Goal: Find specific page/section: Find specific page/section

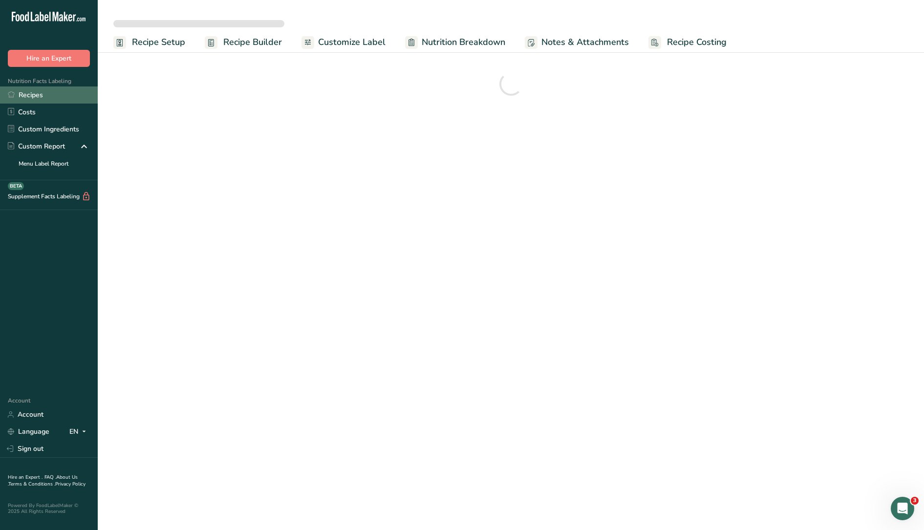
click at [41, 96] on link "Recipes" at bounding box center [49, 94] width 98 height 17
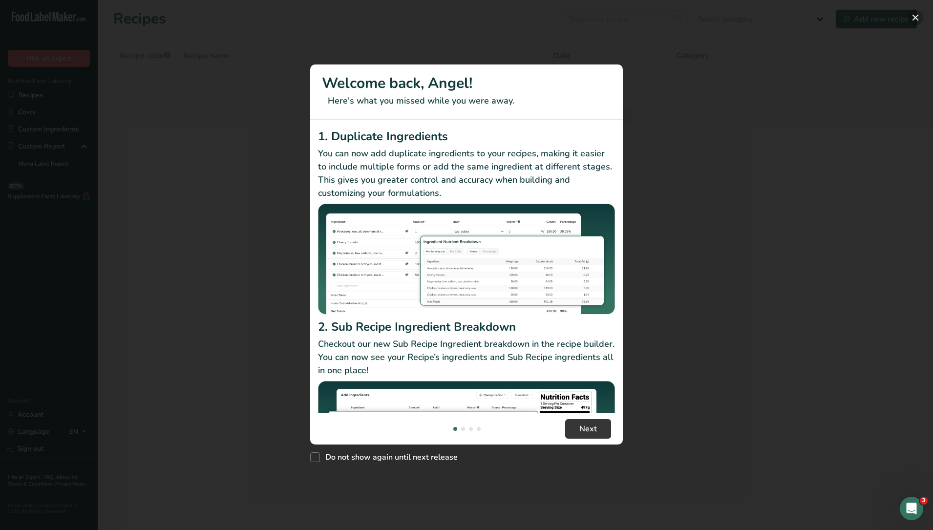
click at [917, 19] on button "New Features" at bounding box center [916, 18] width 16 height 16
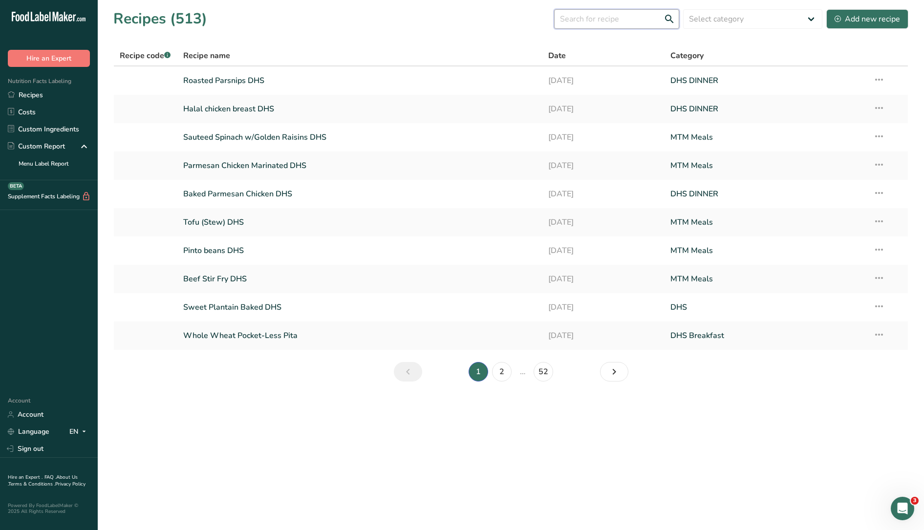
click at [624, 23] on input "text" at bounding box center [616, 19] width 125 height 20
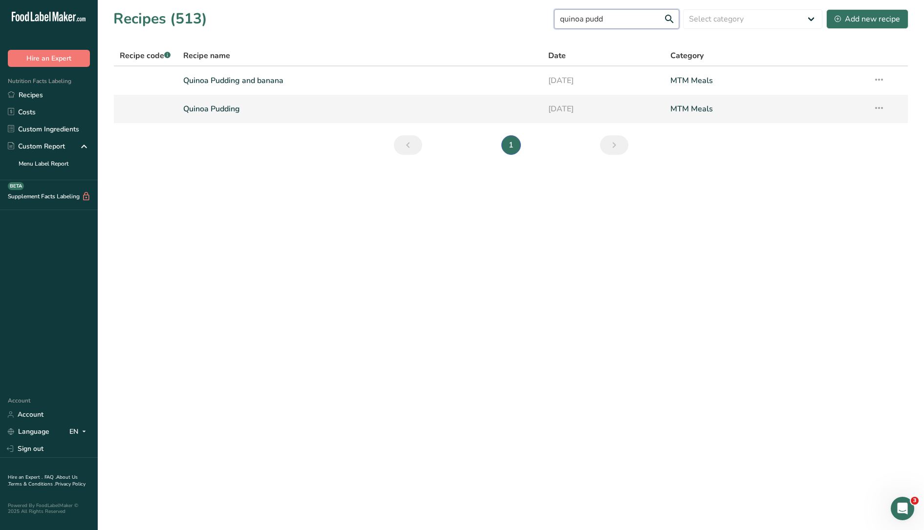
type input "quinoa pudd"
click at [218, 114] on link "Quinoa Pudding" at bounding box center [360, 109] width 354 height 21
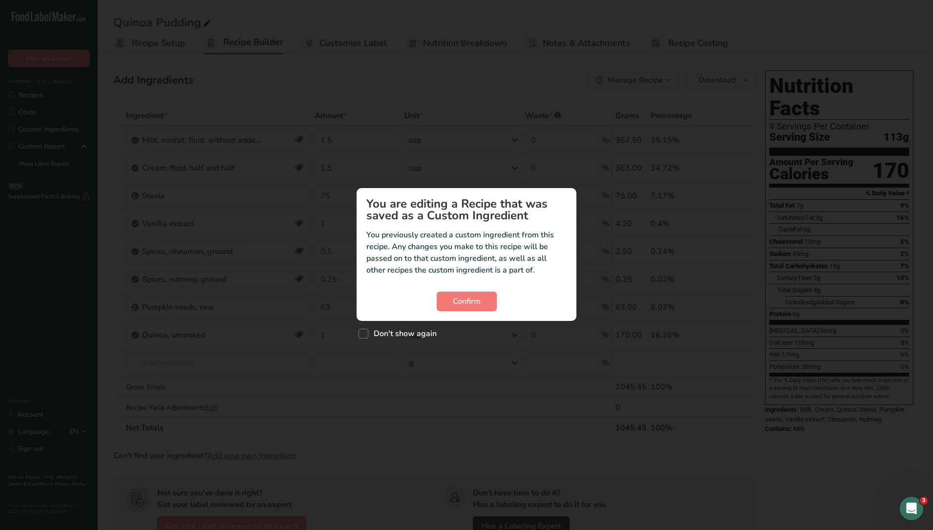
click at [59, 98] on div "Custom ingredient modal" at bounding box center [466, 265] width 933 height 530
click at [472, 297] on span "Confirm" at bounding box center [467, 302] width 28 height 12
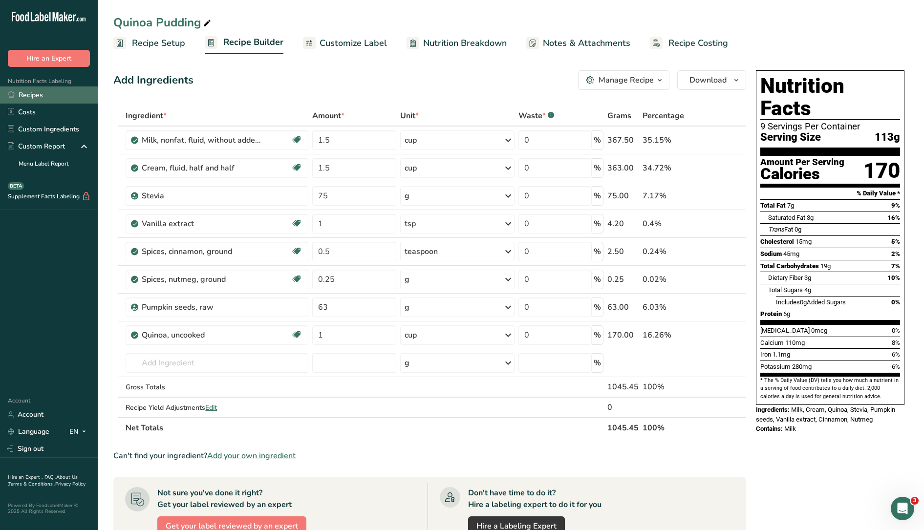
click at [27, 93] on link "Recipes" at bounding box center [49, 94] width 98 height 17
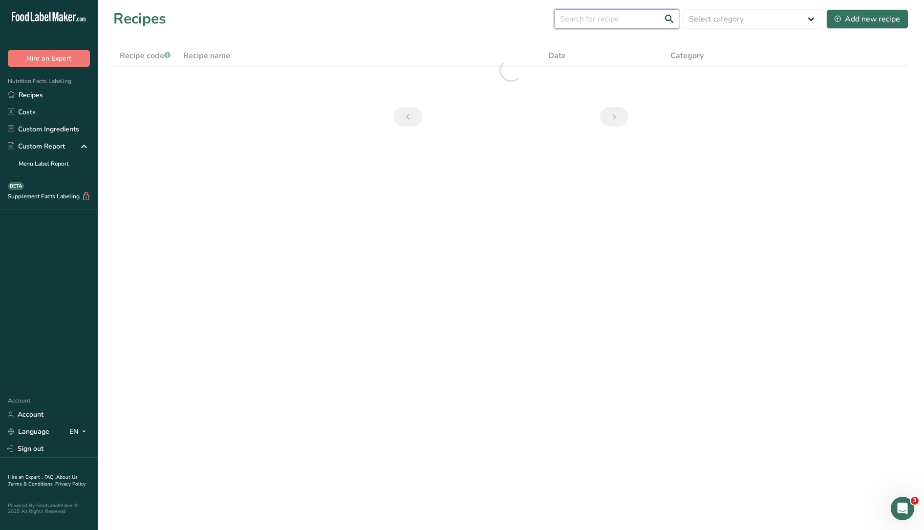
click at [596, 20] on input "text" at bounding box center [616, 19] width 125 height 20
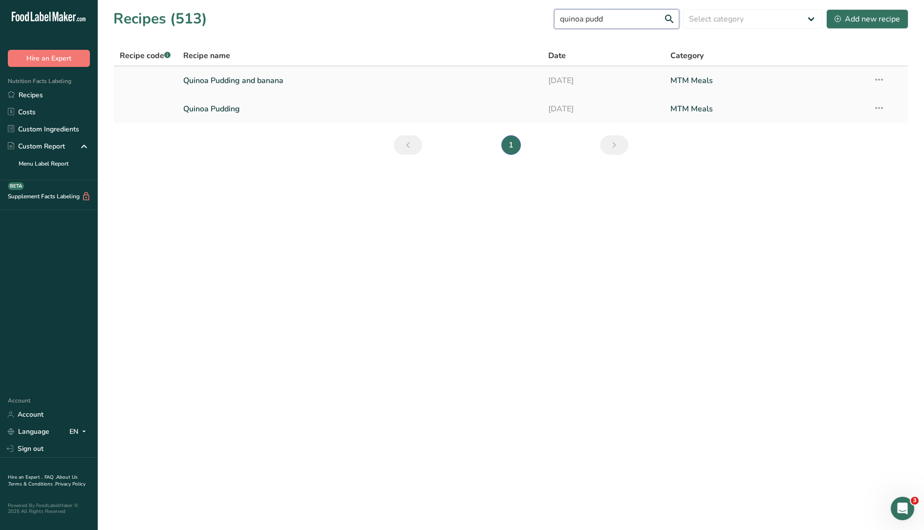
type input "quinoa pudd"
click at [325, 81] on link "Quinoa Pudding and banana" at bounding box center [360, 80] width 354 height 21
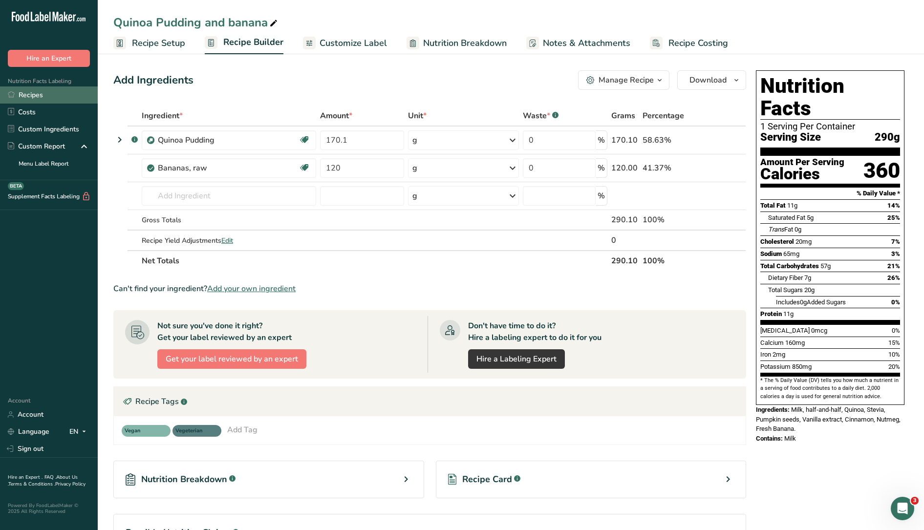
click at [41, 95] on link "Recipes" at bounding box center [49, 94] width 98 height 17
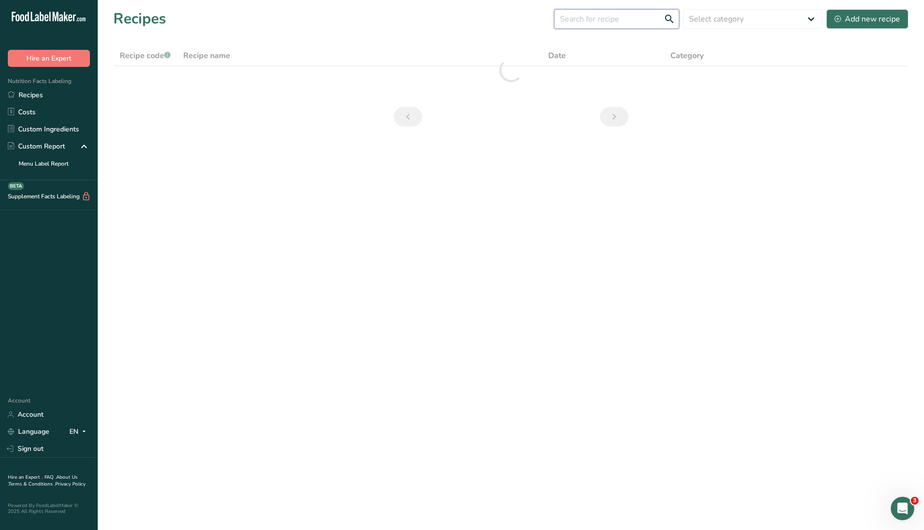
click at [599, 23] on input "text" at bounding box center [616, 19] width 125 height 20
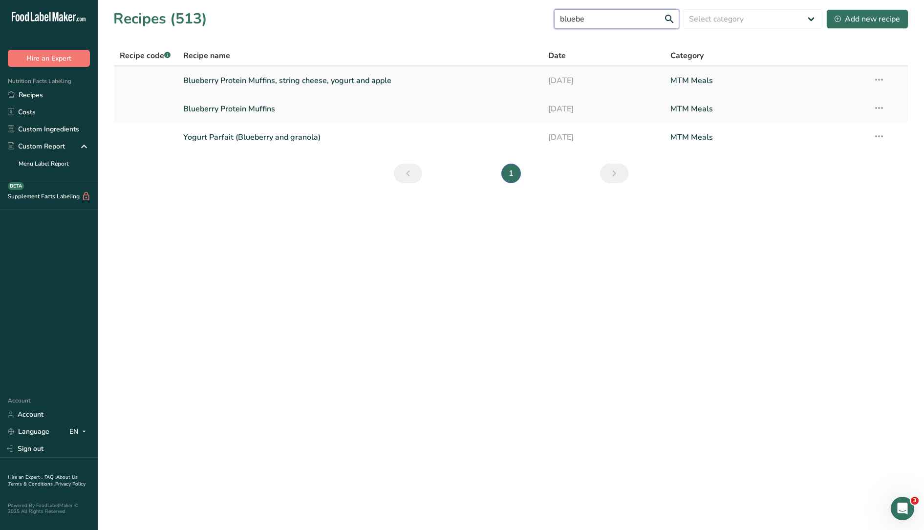
type input "bluebe"
click at [287, 79] on link "Blueberry Protein Muffins, string cheese, yogurt and apple" at bounding box center [360, 80] width 354 height 21
